Goal: Find specific page/section

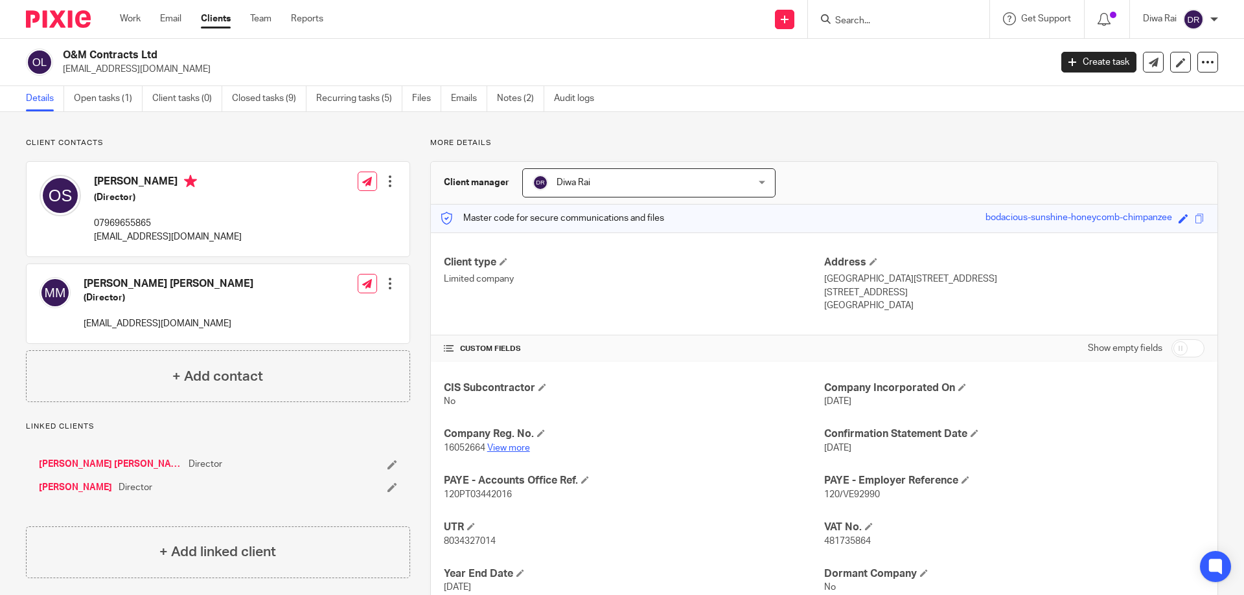
click at [503, 444] on link "View more" at bounding box center [508, 448] width 43 height 9
click at [880, 21] on input "Search" at bounding box center [892, 22] width 117 height 12
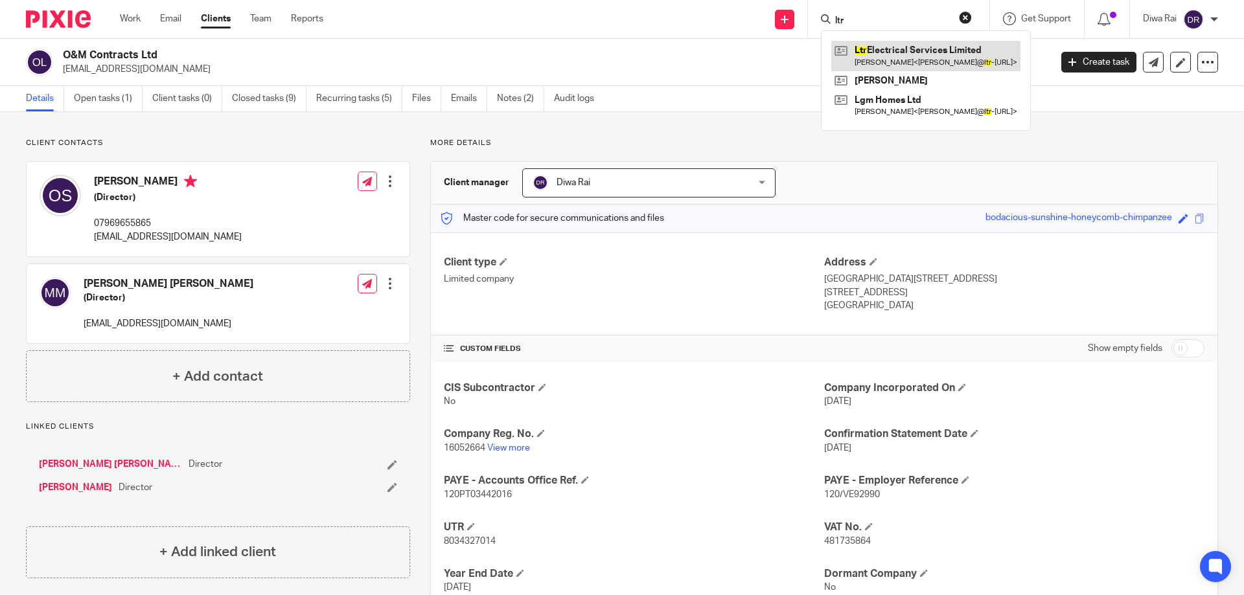
type input "ltr"
click at [898, 56] on link at bounding box center [925, 56] width 189 height 30
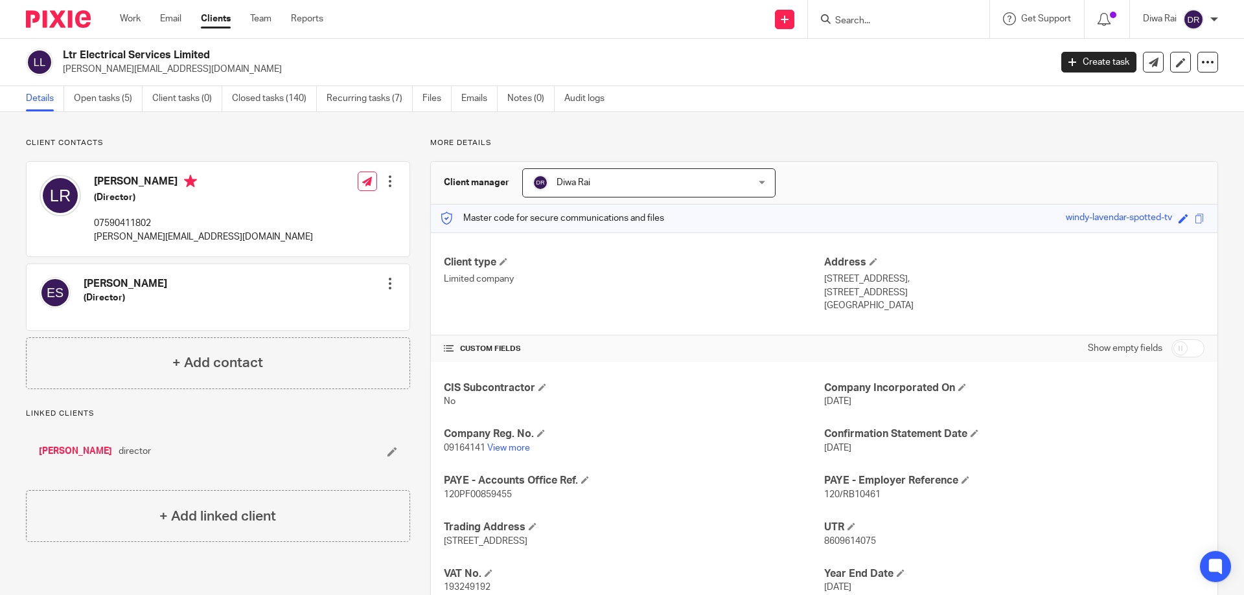
drag, startPoint x: 215, startPoint y: 54, endPoint x: 65, endPoint y: 54, distance: 150.3
click at [61, 53] on div "Ltr Electrical Services Limited [PERSON_NAME][EMAIL_ADDRESS][DOMAIN_NAME]" at bounding box center [534, 62] width 1016 height 27
copy h2 "Ltr Electrical Services Limited"
click at [878, 23] on input "Search" at bounding box center [892, 22] width 117 height 12
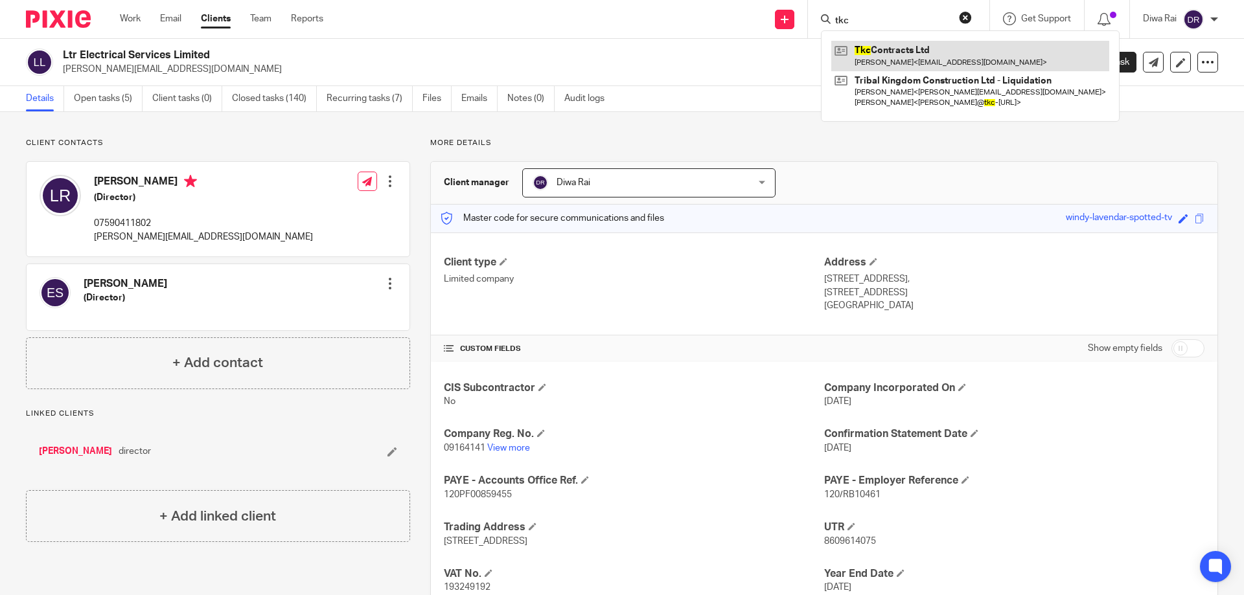
type input "tkc"
